Goal: Task Accomplishment & Management: Use online tool/utility

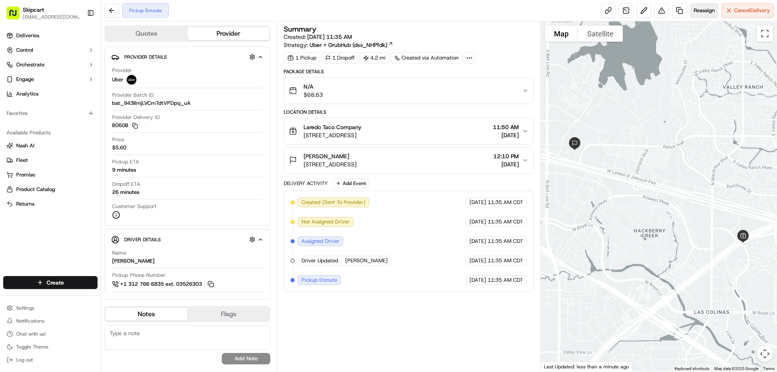
click at [699, 9] on span "Reassign" at bounding box center [703, 10] width 21 height 7
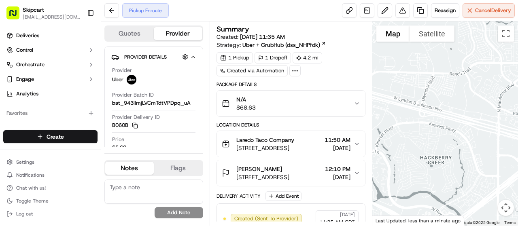
click at [516, 94] on div at bounding box center [445, 123] width 146 height 204
click at [447, 11] on span "Reassign" at bounding box center [444, 10] width 21 height 7
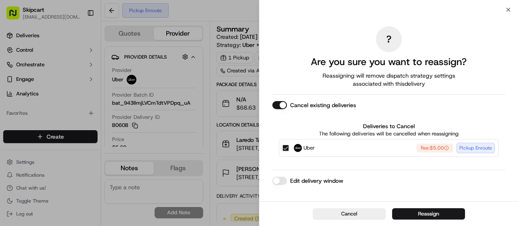
click at [276, 105] on button "Cancel existing deliveries" at bounding box center [279, 105] width 15 height 8
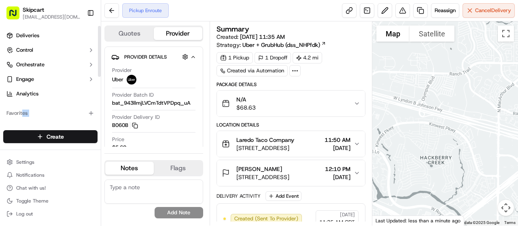
click at [11, 125] on div "Create Settings Notifications Chat with us! Toggle Theme Log out" at bounding box center [50, 175] width 101 height 102
click at [445, 17] on button "Reassign" at bounding box center [445, 10] width 28 height 15
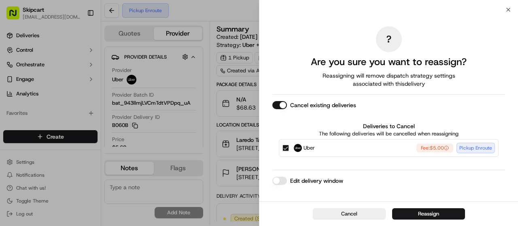
click at [284, 104] on button "Cancel existing deliveries" at bounding box center [279, 105] width 15 height 8
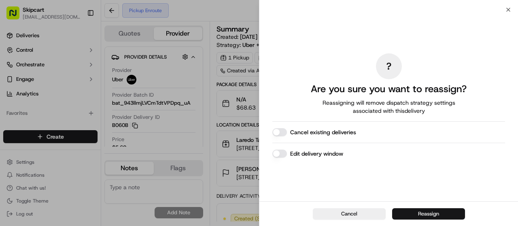
click at [434, 214] on button "Reassign" at bounding box center [428, 213] width 73 height 11
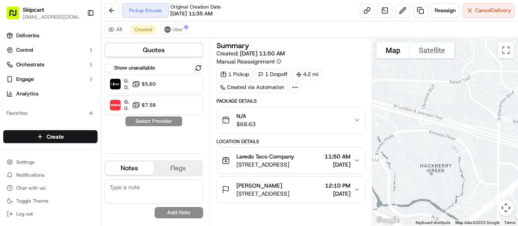
click at [512, 127] on div at bounding box center [445, 132] width 146 height 188
